Goal: Task Accomplishment & Management: Complete application form

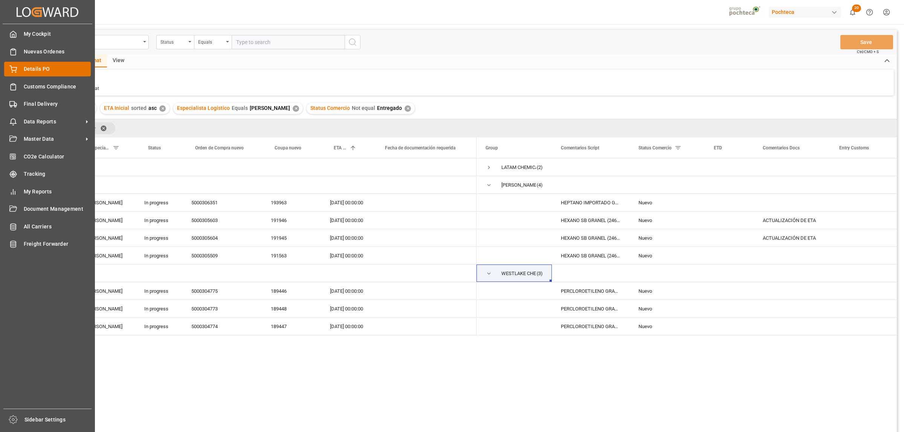
click at [34, 67] on span "Details PO" at bounding box center [57, 69] width 67 height 8
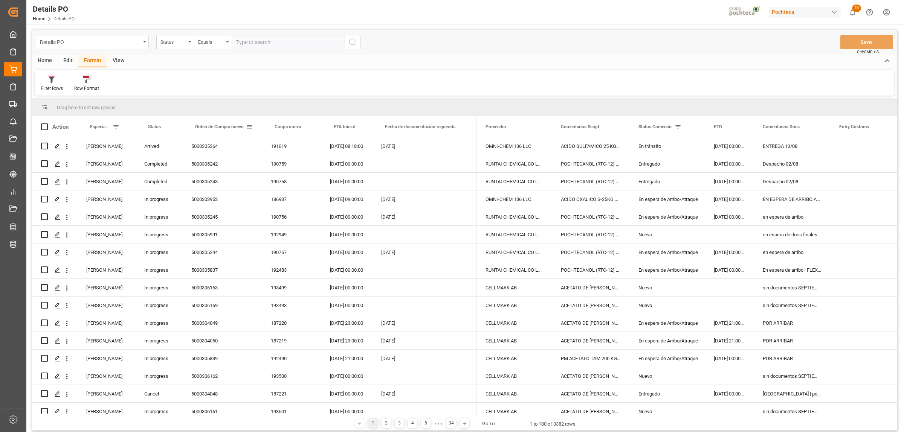
click at [249, 126] on span at bounding box center [249, 126] width 7 height 7
type input "5000306327"
click at [289, 191] on button "Apply" at bounding box center [293, 191] width 14 height 8
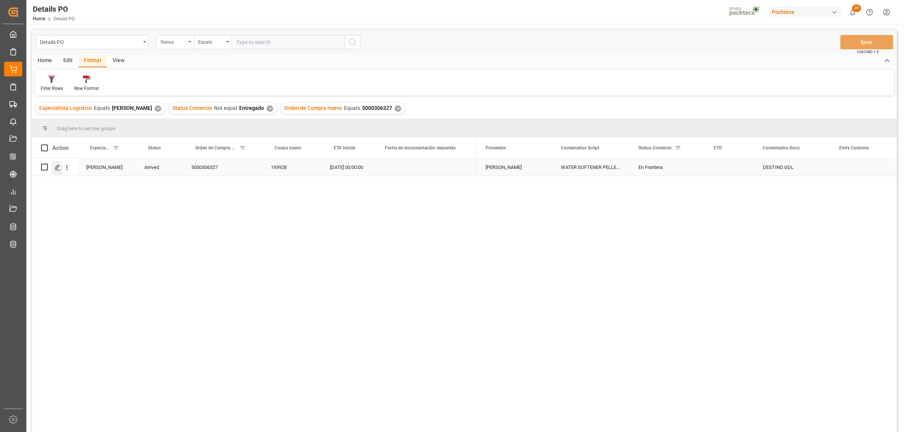
click at [53, 169] on div "Press SPACE to select this row." at bounding box center [57, 168] width 11 height 14
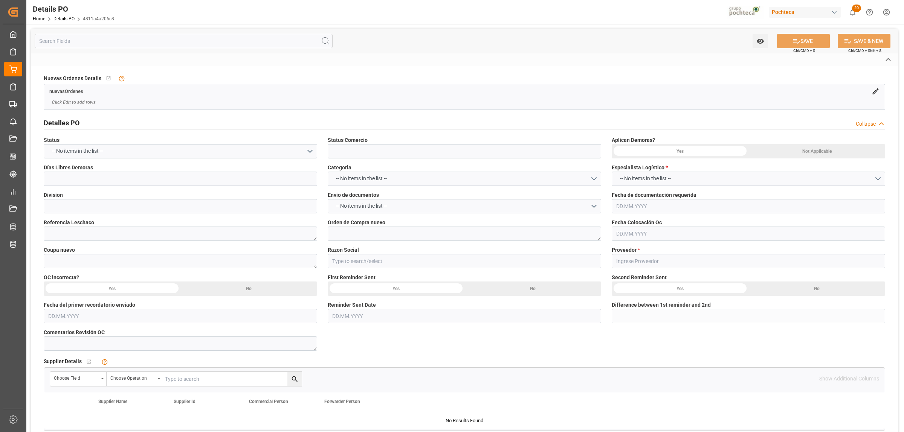
type input "En Frontera"
type input "ALIMENTOS"
type textarea "5000306327"
type textarea "193928"
type input "Materias Primas"
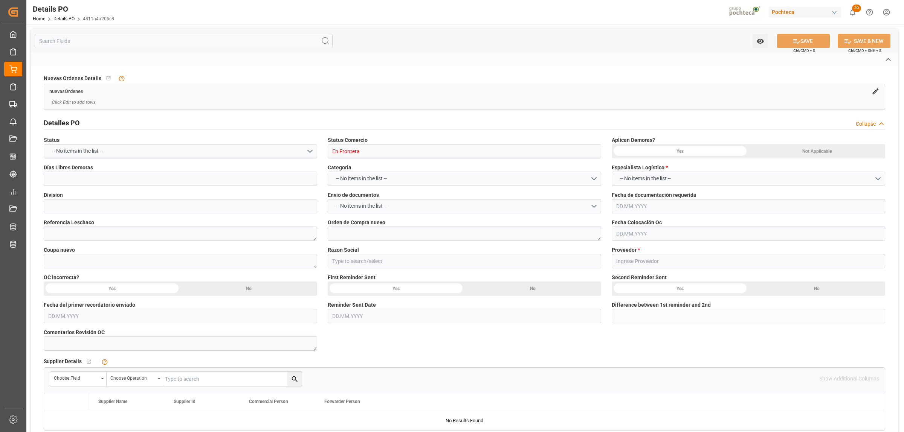
type input "[PERSON_NAME]"
type textarea "5403649936"
type textarea "DESTINO GDL"
type textarea "WATER SOFTENER PELLEST GS 22.68 KG (3616"
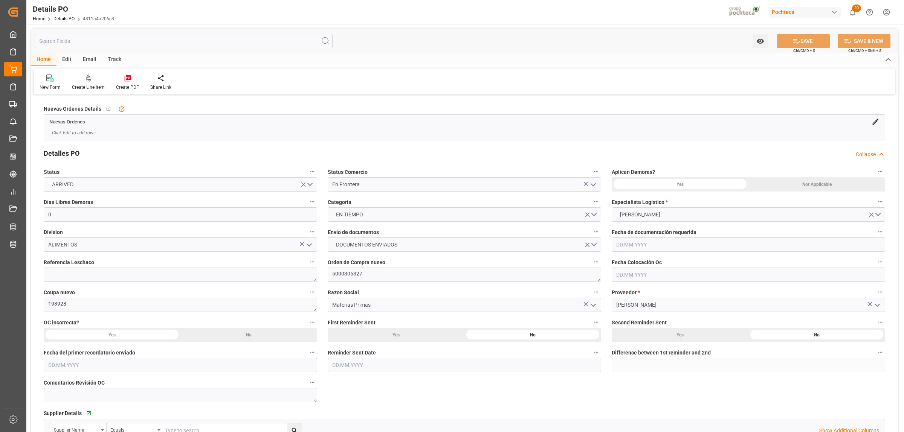
type input "0"
type input "USLRD"
type input "MXNLD"
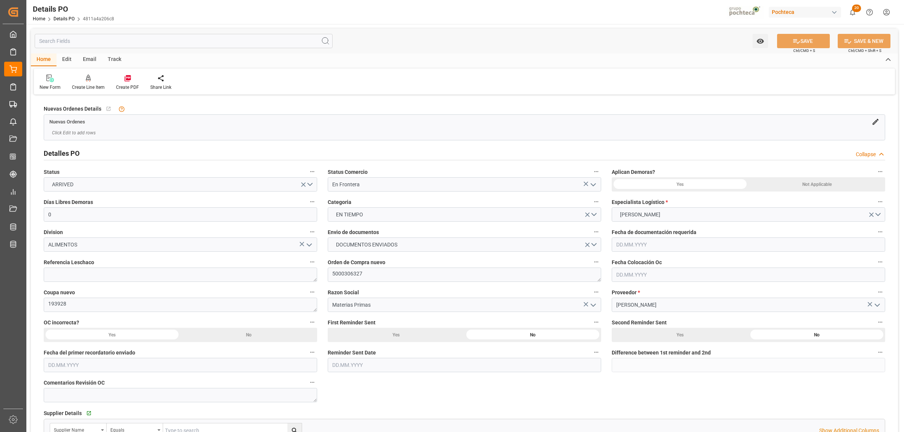
type input "33"
type input "20.07.2025"
type input "[DATE]"
type input "[DATE] 00:00"
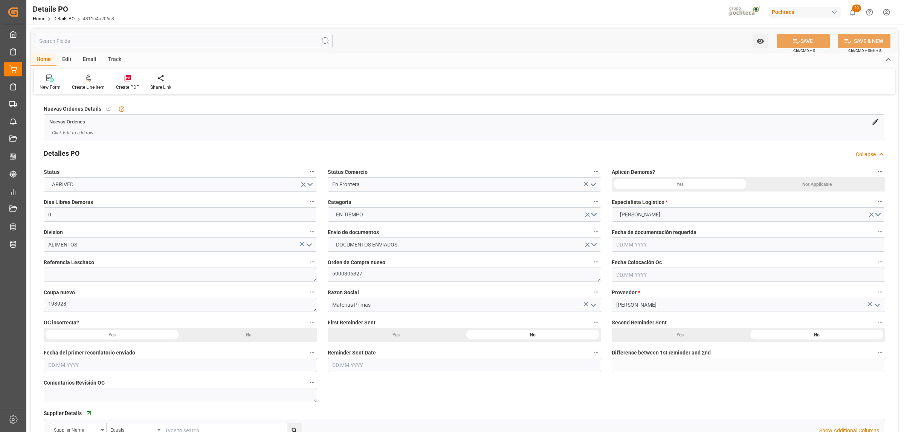
type input "11.08.2025 00:00"
type input "[DATE] 00:00"
click at [136, 272] on textarea at bounding box center [180, 275] width 273 height 14
paste textarea "250806990158"
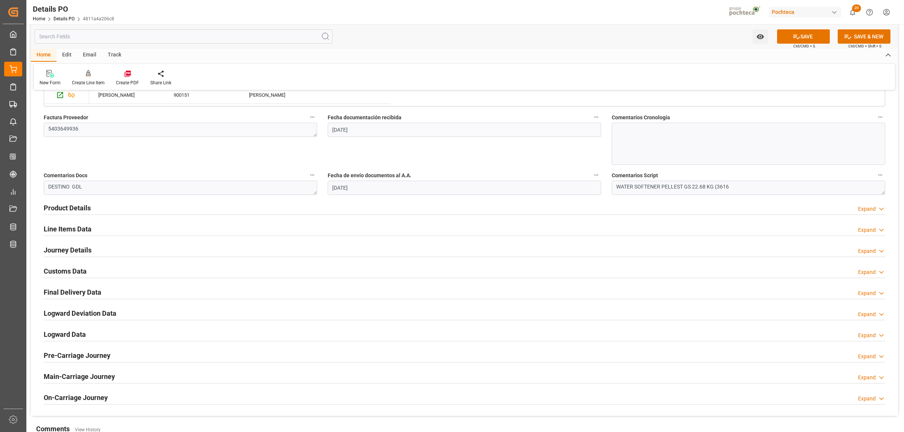
scroll to position [376, 0]
type textarea "250806990158"
click at [76, 252] on h2 "Journey Details" at bounding box center [68, 249] width 48 height 10
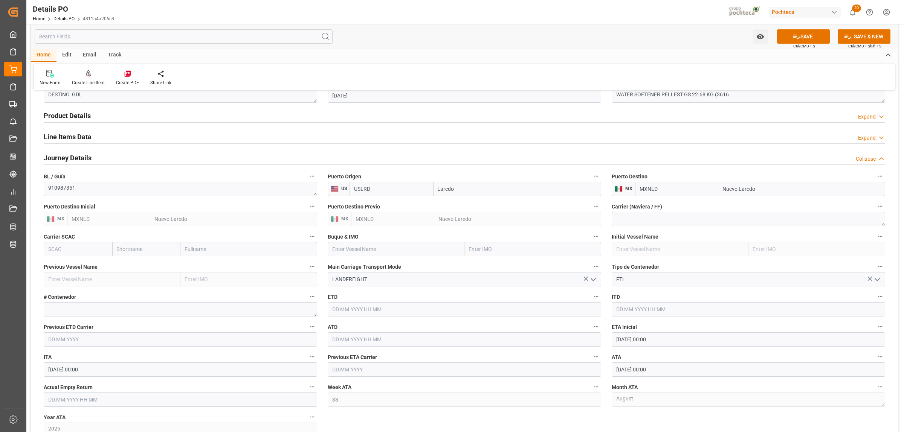
scroll to position [471, 0]
click at [94, 396] on input "text" at bounding box center [180, 397] width 273 height 14
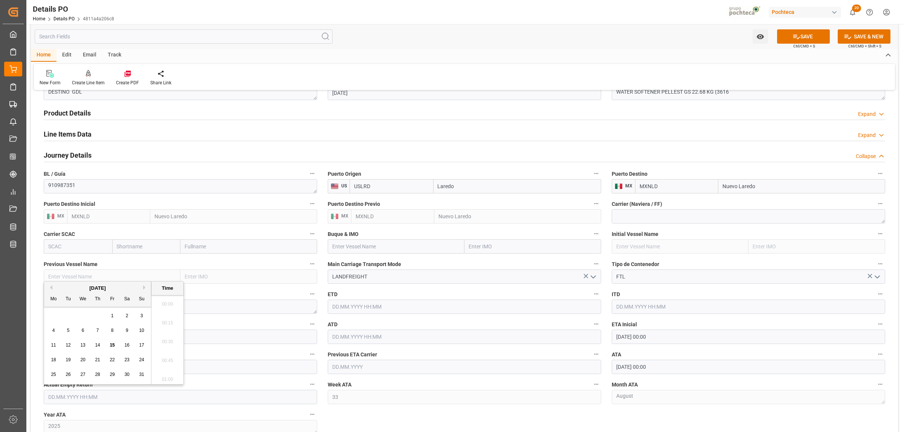
scroll to position [793, 0]
click at [68, 315] on div "28 29 30 31 1 2 3" at bounding box center [97, 316] width 103 height 15
click at [54, 360] on span "18" at bounding box center [53, 359] width 5 height 5
type input "18.08.2025 00:00"
click at [52, 356] on div "18" at bounding box center [53, 360] width 9 height 9
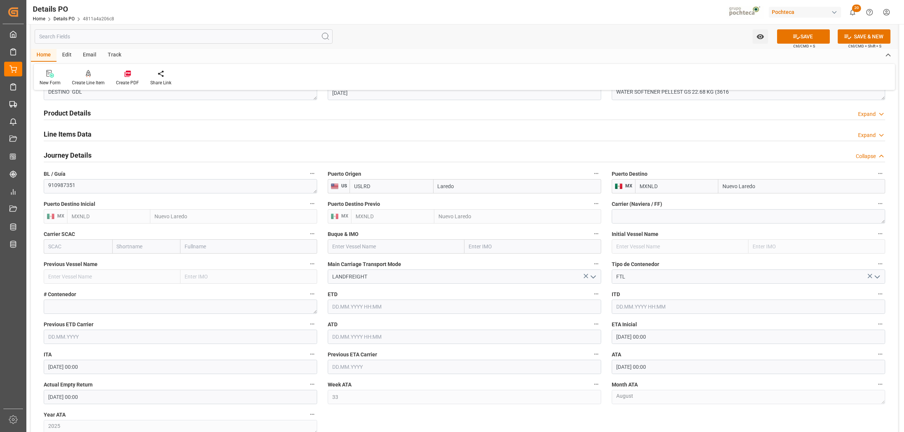
click at [280, 267] on label "Previous Vessel Name" at bounding box center [180, 264] width 273 height 11
click at [307, 267] on button "Previous Vessel Name" at bounding box center [312, 264] width 10 height 10
click at [55, 309] on div at bounding box center [452, 216] width 904 height 432
click at [59, 306] on textarea at bounding box center [180, 307] width 273 height 14
paste textarea "52137"
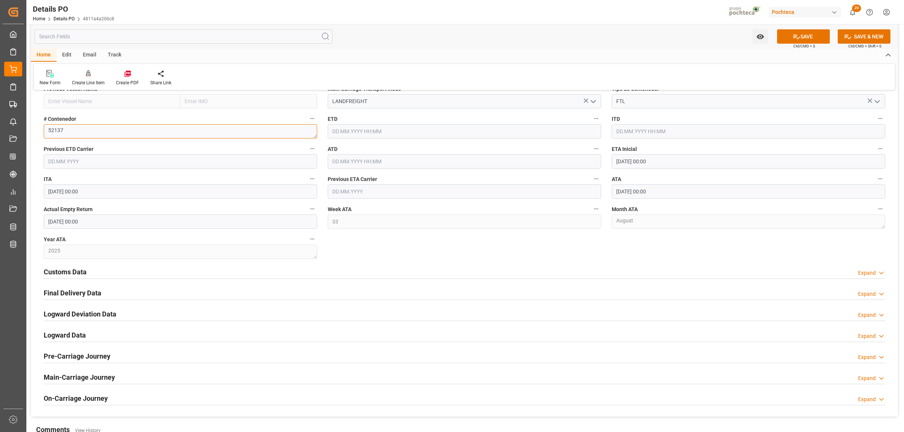
scroll to position [659, 0]
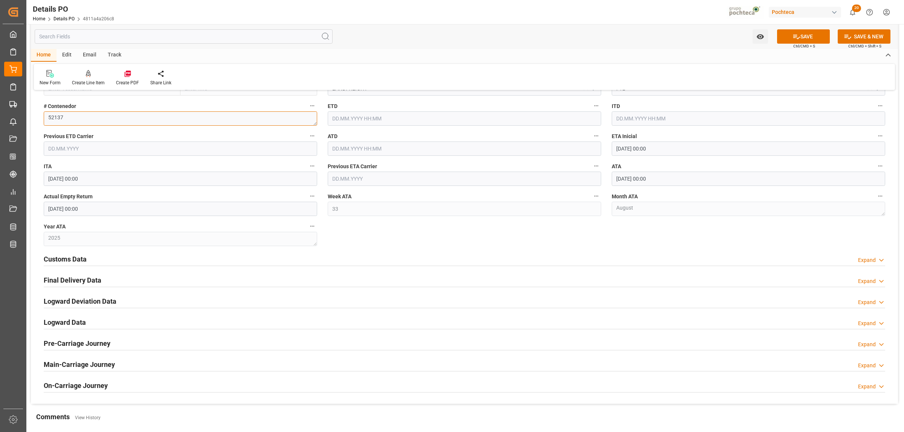
type textarea "52137"
click at [82, 254] on div "Customs Data" at bounding box center [65, 258] width 43 height 14
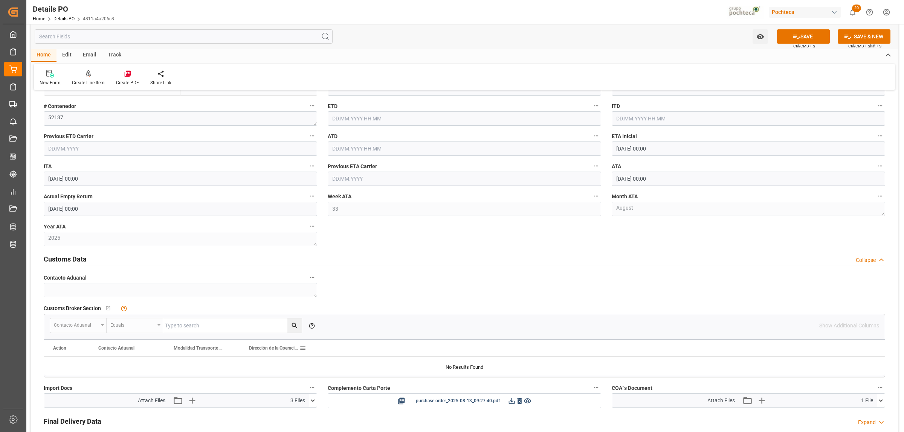
scroll to position [706, 0]
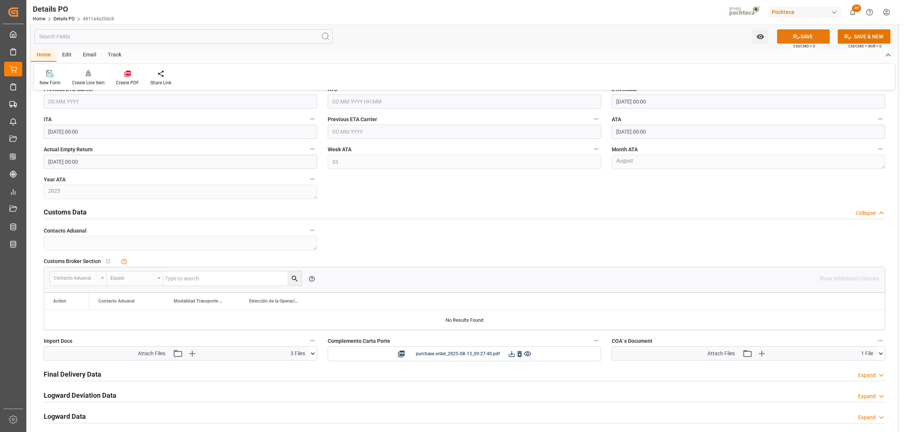
click at [810, 37] on button "SAVE" at bounding box center [803, 36] width 53 height 14
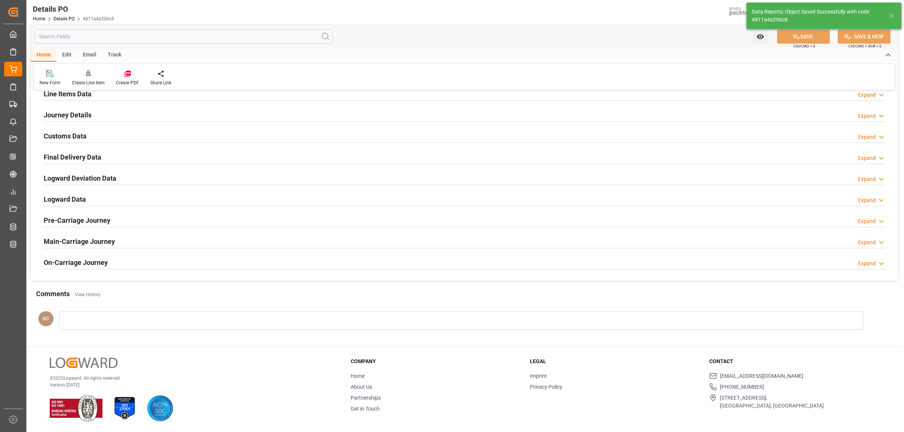
scroll to position [435, 0]
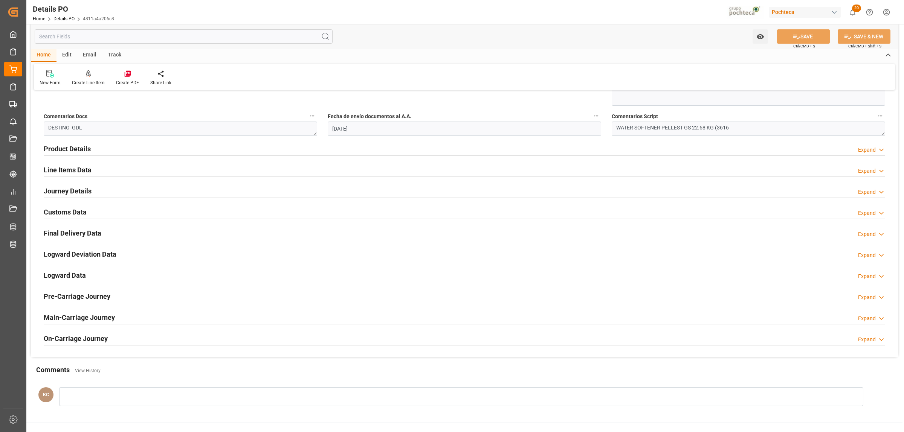
click at [56, 234] on h2 "Final Delivery Data" at bounding box center [73, 233] width 58 height 10
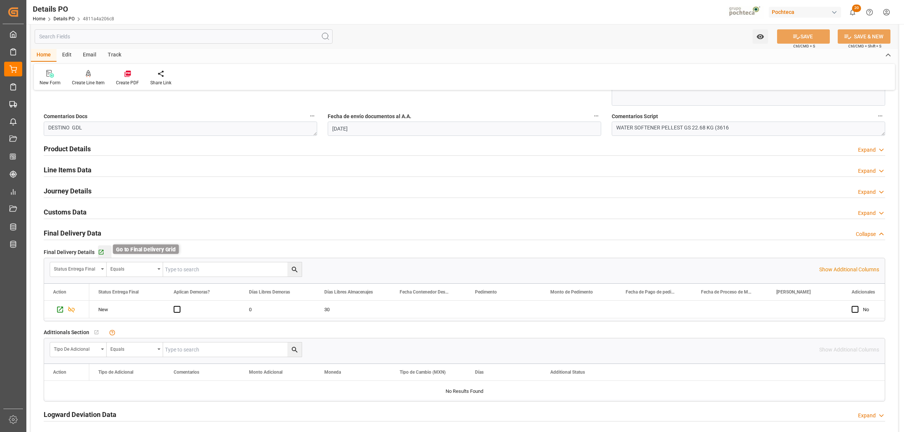
click at [101, 251] on icon "button" at bounding box center [101, 252] width 5 height 5
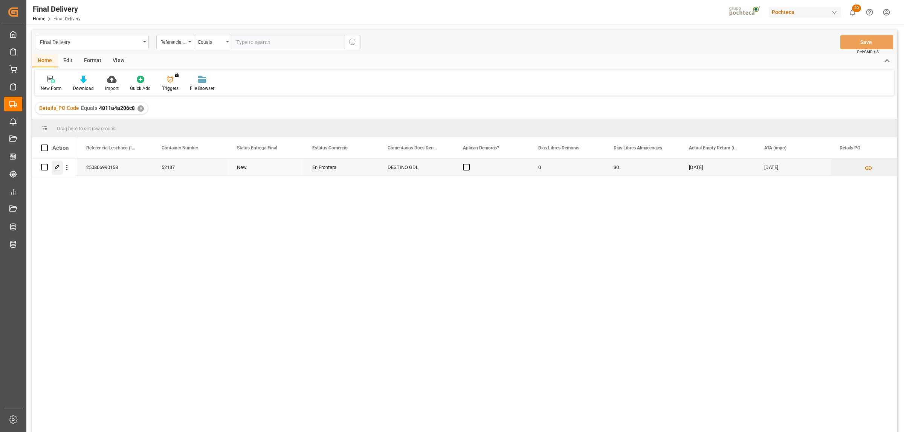
click at [53, 165] on div "Press SPACE to select this row." at bounding box center [57, 168] width 11 height 14
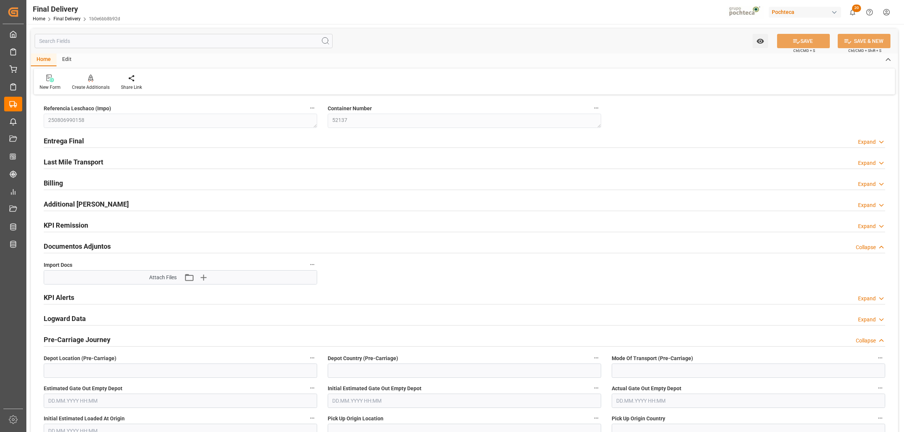
type input "0"
type input "30"
type input "[DATE]"
click at [79, 140] on h2 "Entrega Final" at bounding box center [64, 141] width 40 height 10
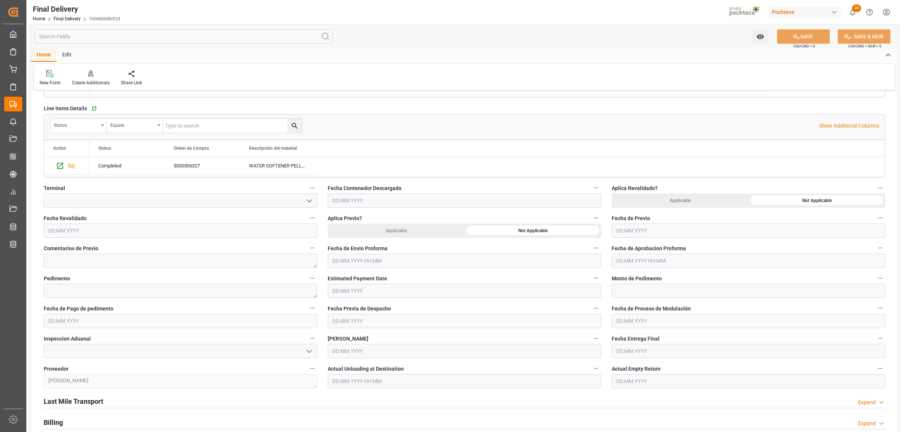
scroll to position [235, 0]
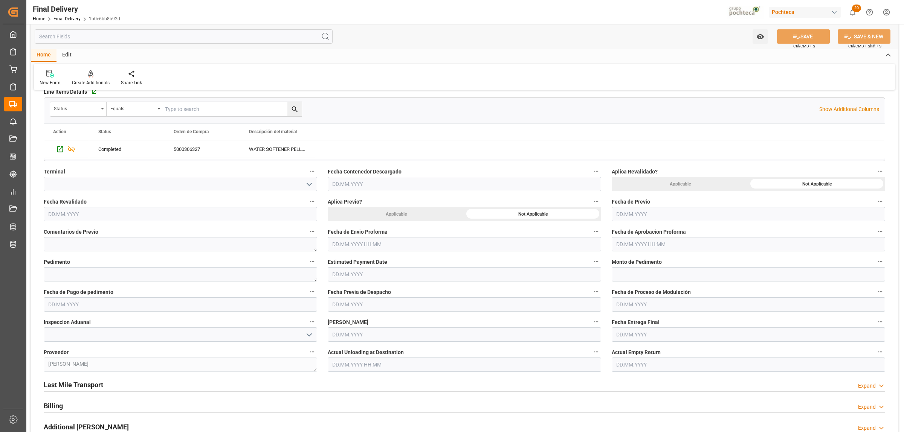
click at [376, 248] on input "text" at bounding box center [464, 244] width 273 height 14
click at [354, 296] on div "28 29 30 31 1 2 3" at bounding box center [381, 290] width 103 height 15
click at [379, 320] on span "14" at bounding box center [381, 319] width 5 height 5
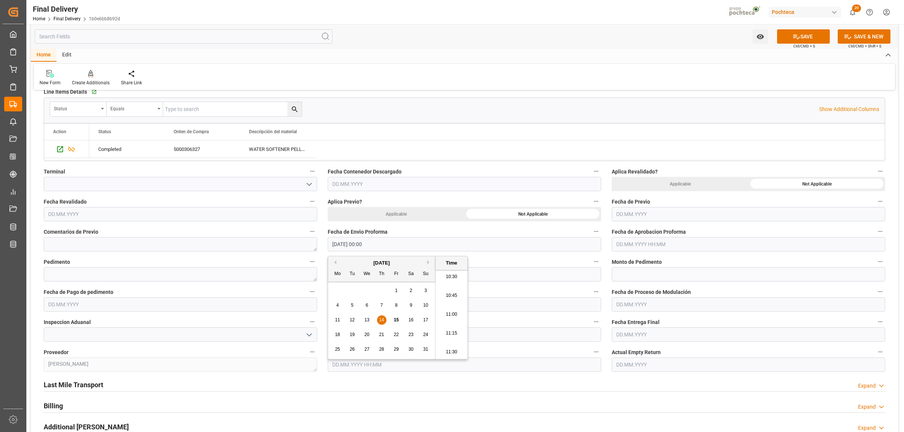
click at [368, 321] on span "13" at bounding box center [366, 319] width 5 height 5
type input "[DATE] 00:00"
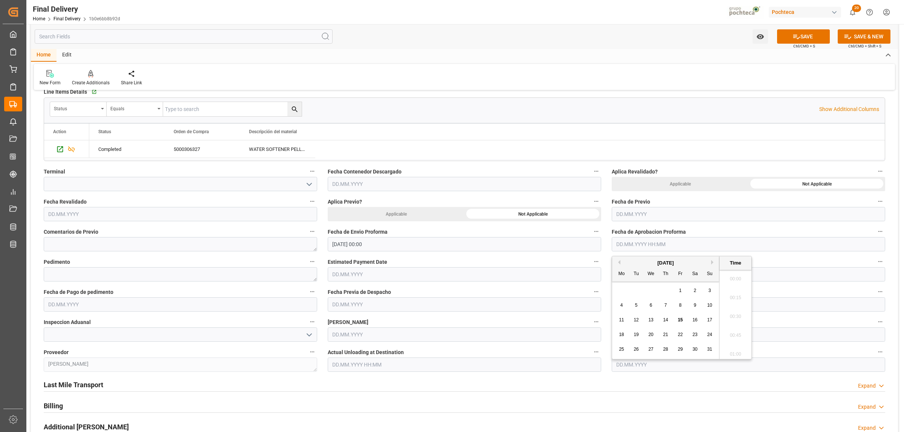
click at [630, 245] on input "text" at bounding box center [747, 244] width 273 height 14
click at [649, 320] on span "13" at bounding box center [650, 319] width 5 height 5
type input "[DATE] 00:00"
click at [97, 277] on textarea at bounding box center [180, 274] width 273 height 14
click at [91, 272] on textarea at bounding box center [180, 274] width 273 height 14
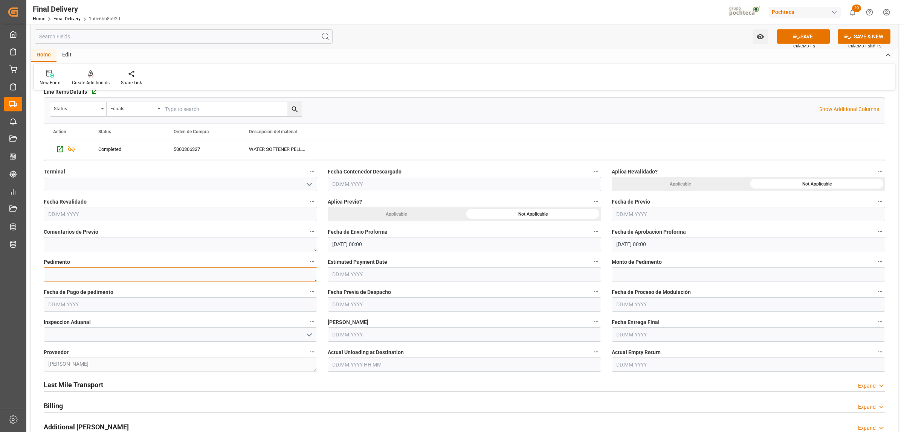
paste textarea "25 24 3617 5008143"
type textarea "25 24 3617 5008143"
click at [631, 279] on input "text" at bounding box center [747, 274] width 273 height 14
paste input "20086"
type input "20086"
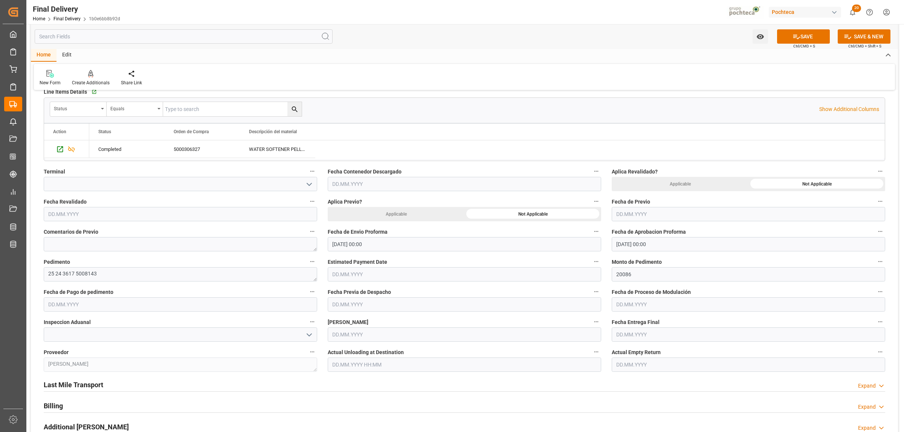
click at [110, 304] on input "text" at bounding box center [180, 304] width 273 height 14
click at [72, 351] on div "28 29 30 31 1 2 3" at bounding box center [97, 351] width 103 height 15
click at [99, 381] on span "14" at bounding box center [97, 380] width 5 height 5
type input "[DATE]"
click at [379, 306] on input "text" at bounding box center [464, 304] width 273 height 14
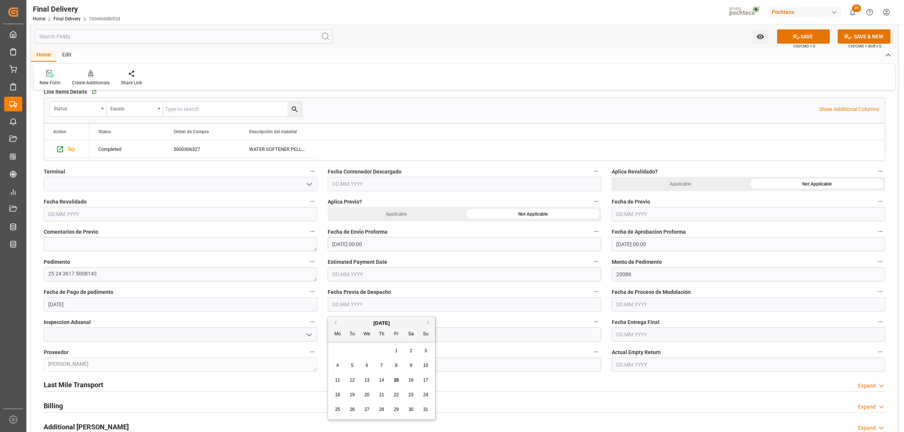
click at [382, 381] on span "14" at bounding box center [381, 380] width 5 height 5
type input "[DATE]"
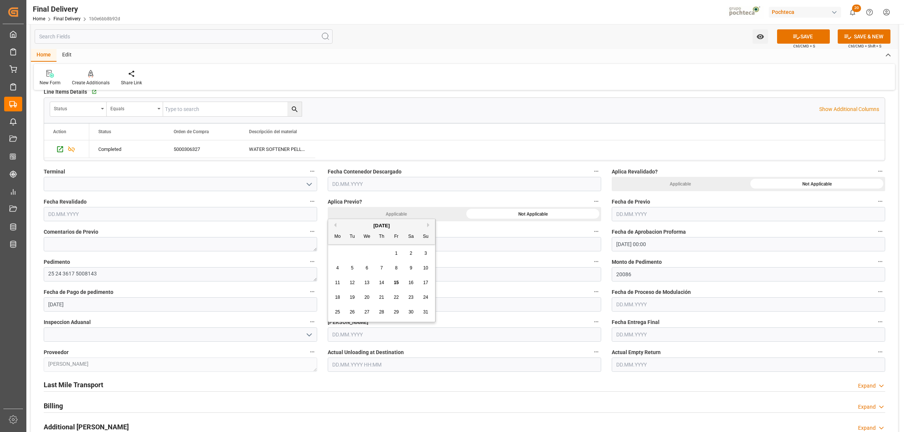
click at [364, 334] on input "text" at bounding box center [464, 335] width 273 height 14
click at [351, 245] on div "[DATE] Mo Tu We Th Fr Sa Su 28 29 30 31 1 2 3 4 5 6 7 8 9 10 11 12 13 14 15 16 …" at bounding box center [381, 270] width 107 height 103
click at [381, 282] on span "14" at bounding box center [381, 282] width 5 height 5
type input "[DATE]"
click at [627, 335] on input "text" at bounding box center [747, 335] width 273 height 14
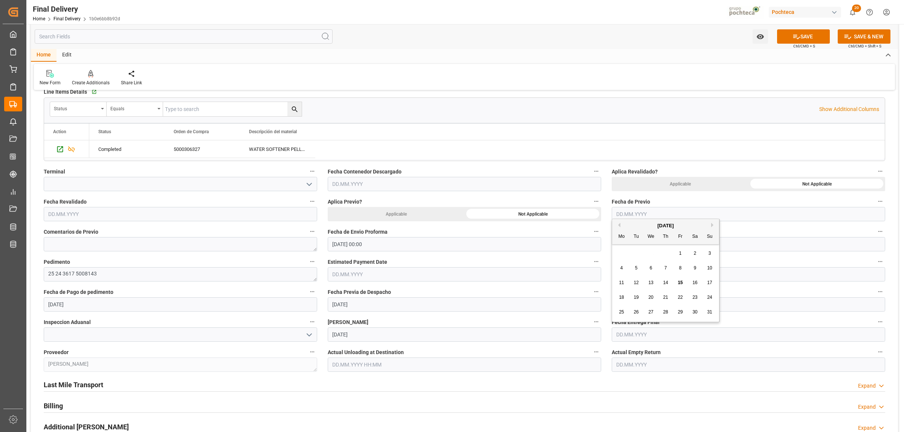
click at [620, 300] on div "18" at bounding box center [621, 297] width 9 height 9
type input "[DATE]"
click at [625, 366] on input "text" at bounding box center [747, 365] width 273 height 14
click at [620, 326] on span "18" at bounding box center [621, 327] width 5 height 5
type input "[DATE]"
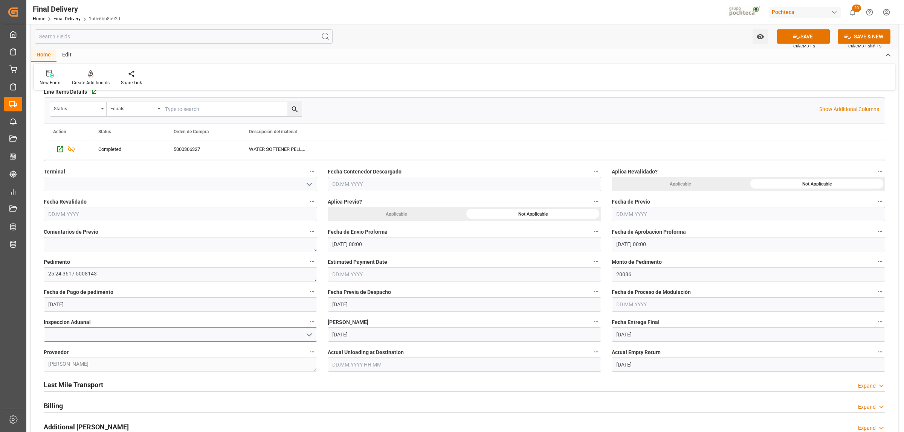
click at [233, 336] on input at bounding box center [180, 335] width 273 height 14
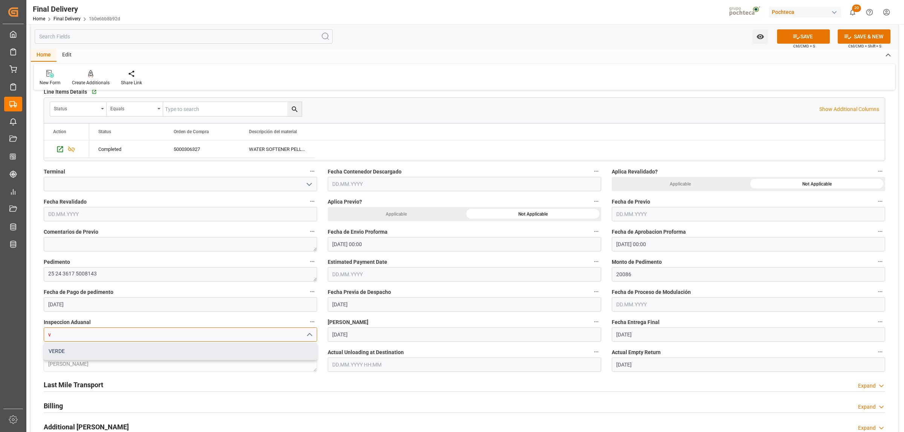
click at [126, 348] on div "VERDE" at bounding box center [180, 351] width 273 height 17
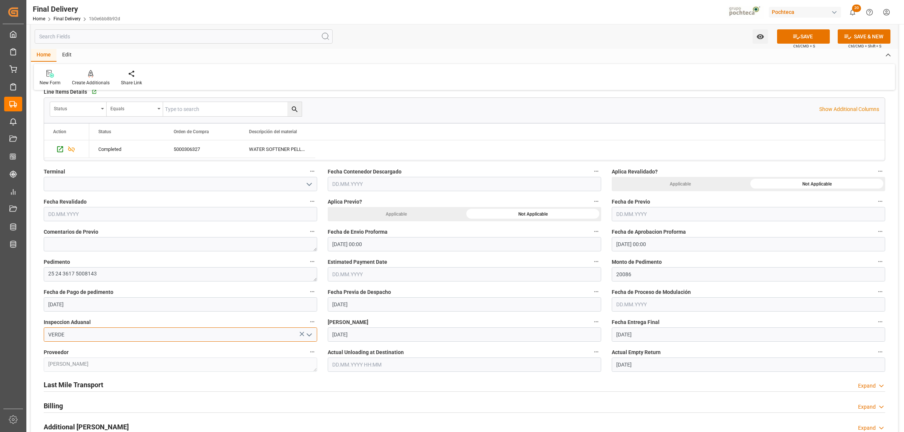
type input "VERDE"
click at [639, 307] on input "text" at bounding box center [747, 304] width 273 height 14
click at [783, 287] on label "Fecha de Proceso de Modulación" at bounding box center [747, 292] width 273 height 11
click at [875, 287] on button "Fecha de Proceso de Modulación" at bounding box center [880, 292] width 10 height 10
click at [91, 383] on div at bounding box center [452, 216] width 904 height 432
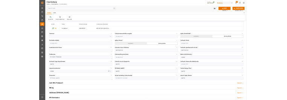
scroll to position [282, 0]
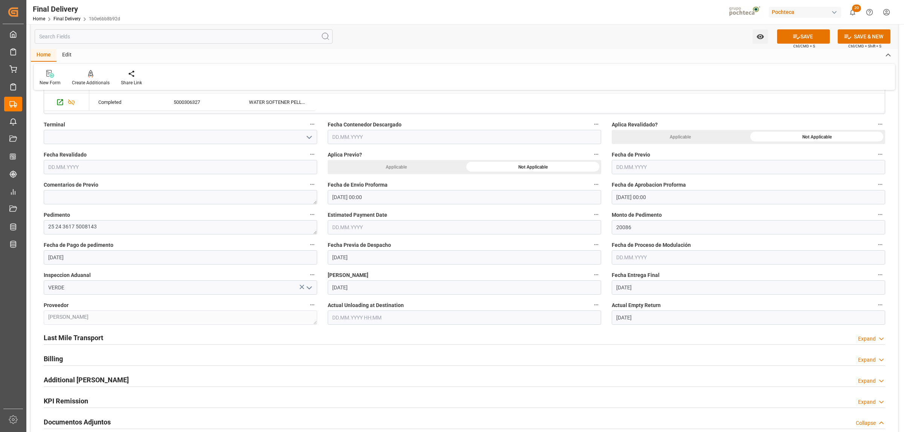
click at [89, 336] on h2 "Last Mile Transport" at bounding box center [73, 338] width 59 height 10
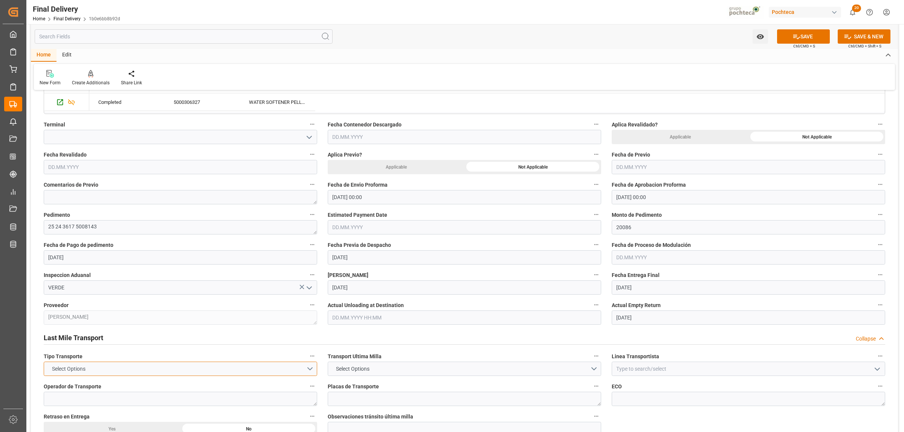
click at [102, 369] on button "Select Options" at bounding box center [180, 369] width 273 height 14
click at [90, 387] on div "FTL" at bounding box center [180, 387] width 273 height 16
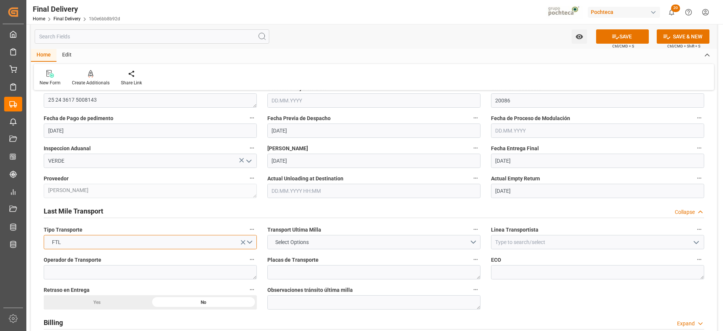
scroll to position [424, 0]
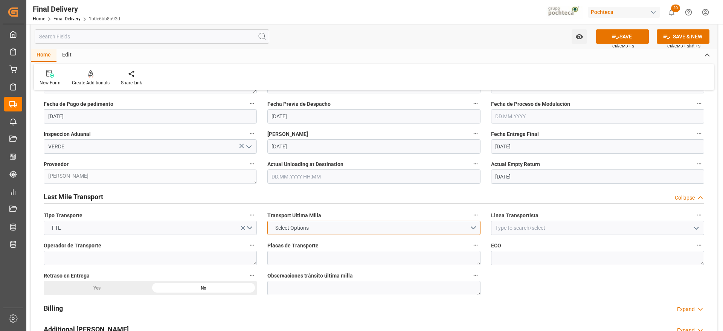
click at [473, 225] on button "Select Options" at bounding box center [373, 228] width 213 height 14
click at [300, 233] on div "LESCHACO" at bounding box center [374, 230] width 212 height 16
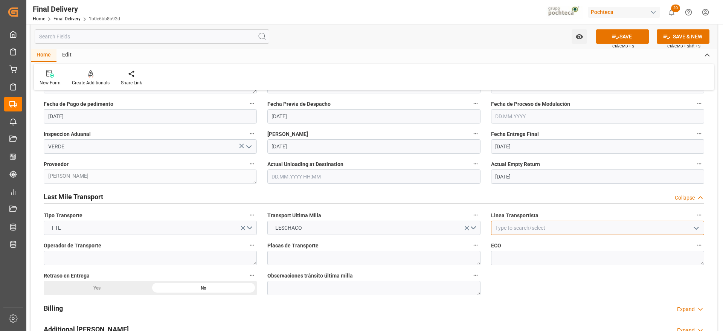
click at [508, 225] on input at bounding box center [597, 228] width 213 height 14
click at [701, 232] on button "open menu" at bounding box center [695, 228] width 11 height 12
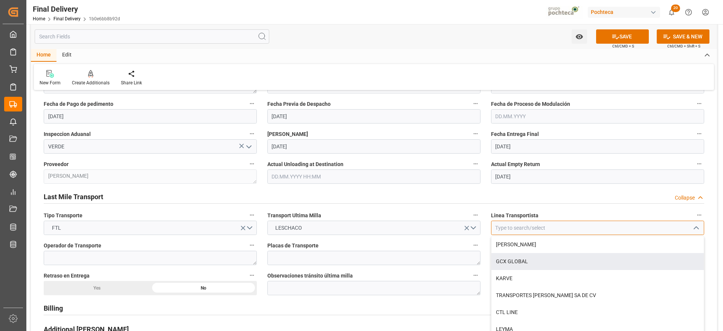
click at [516, 228] on input at bounding box center [597, 228] width 213 height 14
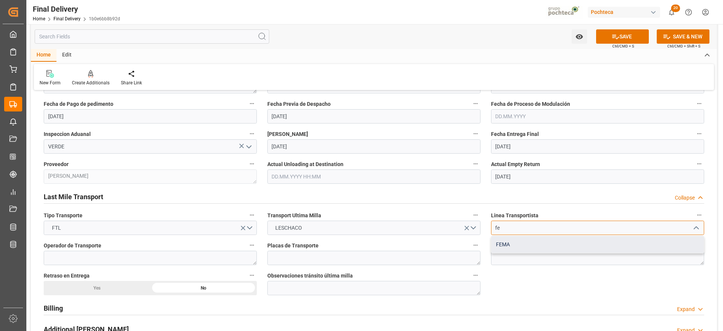
click at [508, 245] on div "FEMA" at bounding box center [597, 244] width 212 height 17
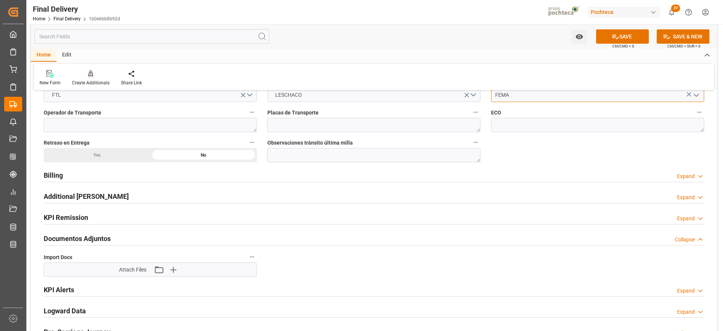
scroll to position [565, 0]
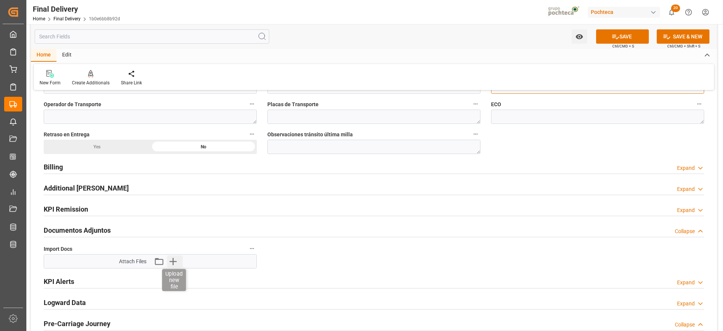
type input "FEMA"
click at [172, 264] on icon "button" at bounding box center [173, 261] width 12 height 12
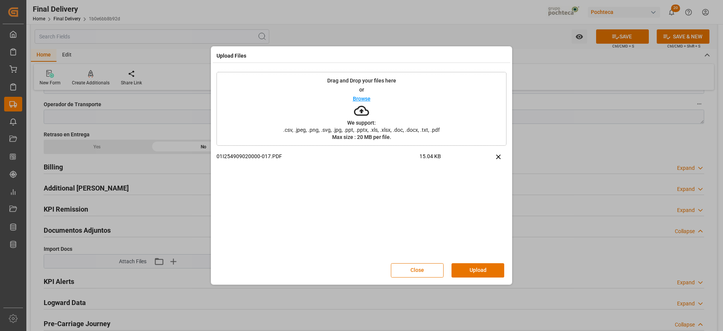
click at [477, 273] on button "Upload" at bounding box center [477, 270] width 53 height 14
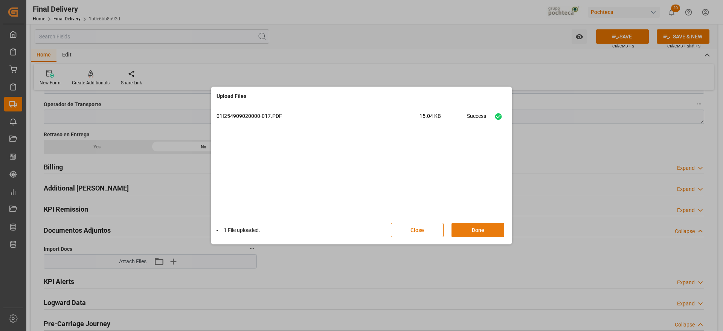
click at [469, 231] on button "Done" at bounding box center [477, 230] width 53 height 14
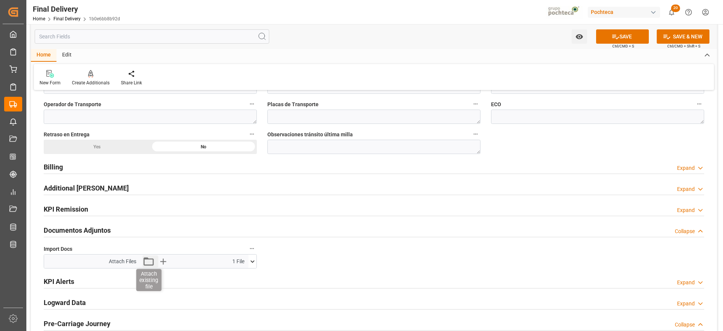
click at [150, 261] on icon "button" at bounding box center [149, 261] width 12 height 12
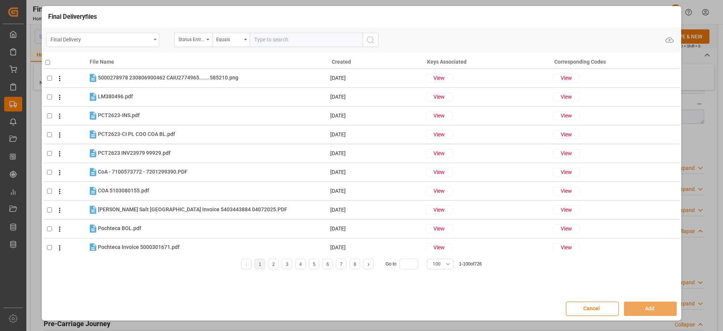
click at [155, 42] on div "Final Delivery" at bounding box center [102, 40] width 113 height 14
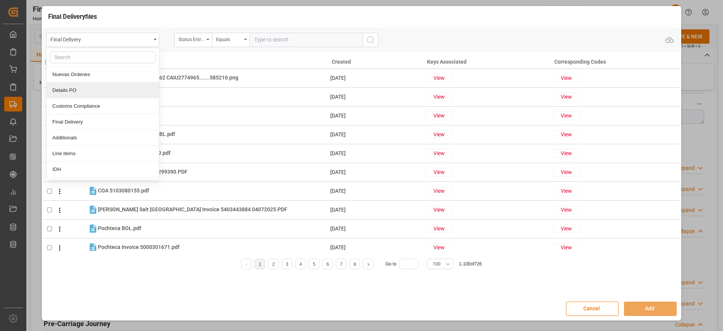
click at [84, 90] on div "Details PO" at bounding box center [103, 90] width 112 height 16
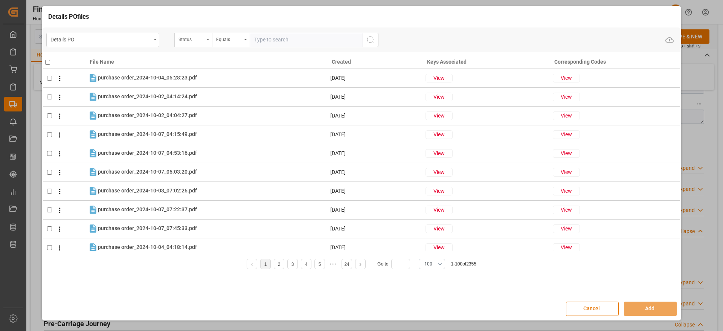
click at [206, 42] on div "Status" at bounding box center [193, 40] width 38 height 14
type input "ord"
click at [197, 79] on div "Orden de Compra nuevo" at bounding box center [231, 75] width 112 height 16
click at [268, 45] on input "text" at bounding box center [306, 40] width 113 height 14
paste input "5000306327"
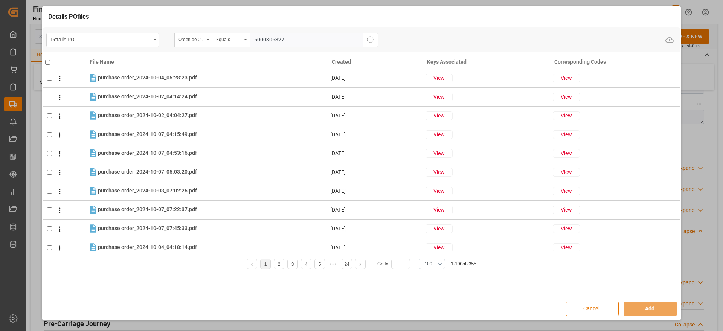
type input "5000306327"
click at [373, 40] on icon "search button" at bounding box center [370, 39] width 9 height 9
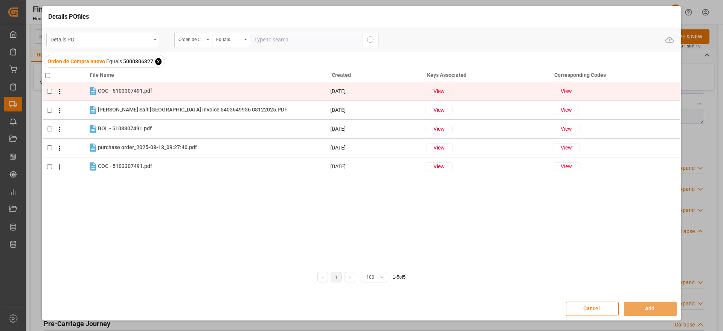
click at [50, 92] on input "checkbox" at bounding box center [49, 91] width 5 height 5
checkbox input "true"
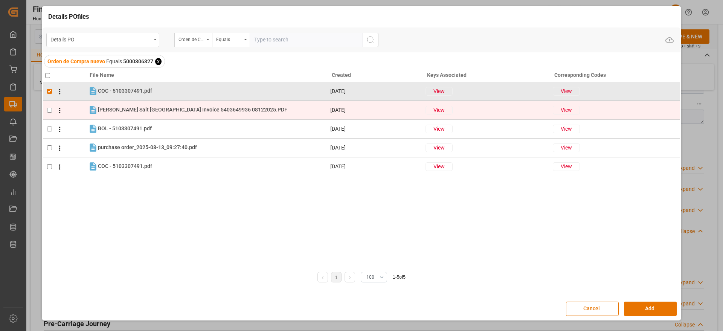
click at [52, 110] on input "checkbox" at bounding box center [49, 110] width 5 height 5
checkbox input "true"
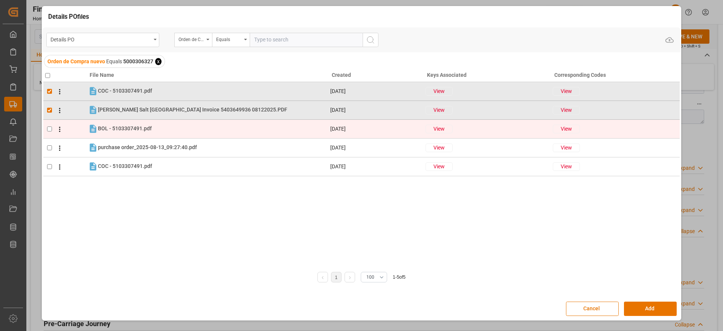
click at [51, 130] on input "checkbox" at bounding box center [49, 128] width 5 height 5
checkbox input "true"
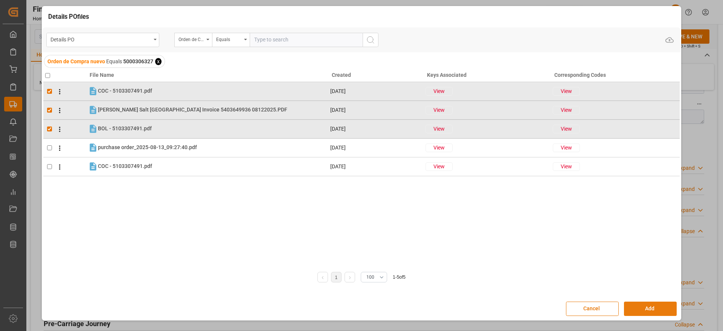
click at [650, 314] on button "Add" at bounding box center [650, 309] width 53 height 14
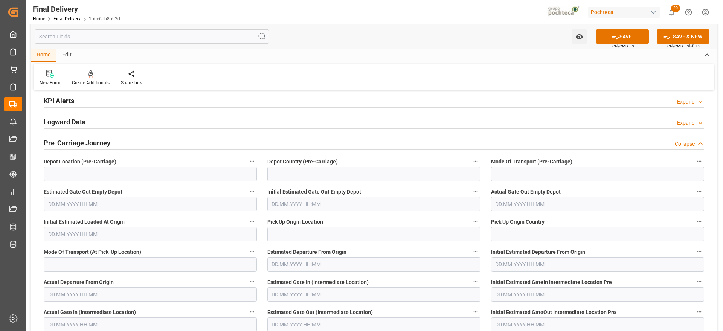
scroll to position [800, 0]
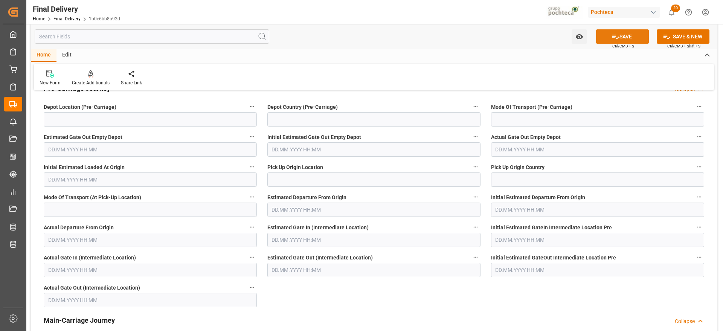
click at [627, 32] on button "SAVE" at bounding box center [622, 36] width 53 height 14
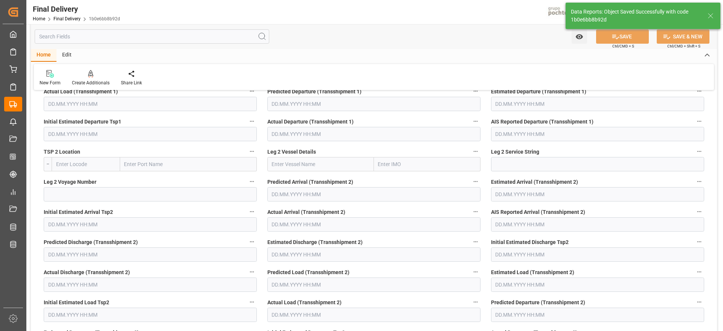
scroll to position [251, 0]
